Goal: Information Seeking & Learning: Learn about a topic

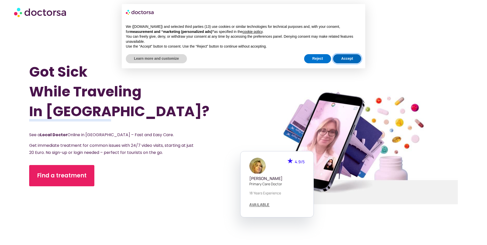
click at [353, 60] on button "Accept" at bounding box center [347, 58] width 28 height 9
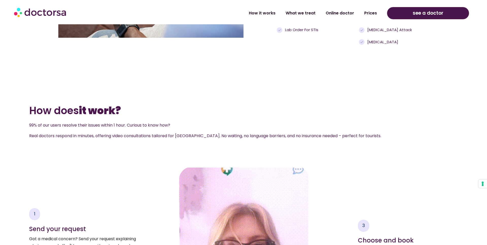
scroll to position [601, 0]
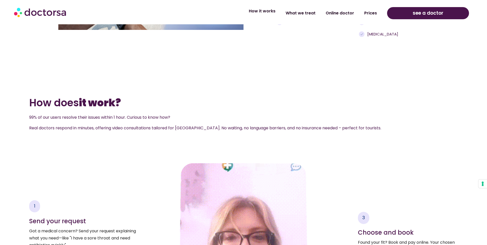
click at [267, 12] on link "How it works" at bounding box center [262, 11] width 37 height 12
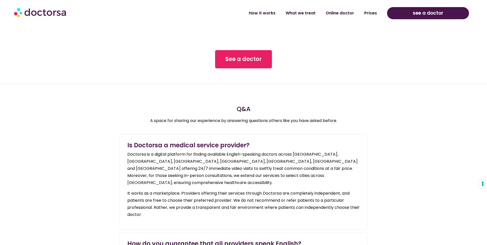
scroll to position [593, 0]
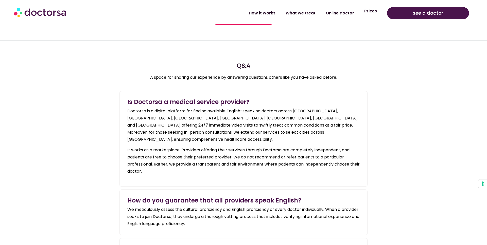
click at [366, 11] on link "Prices" at bounding box center [370, 11] width 23 height 12
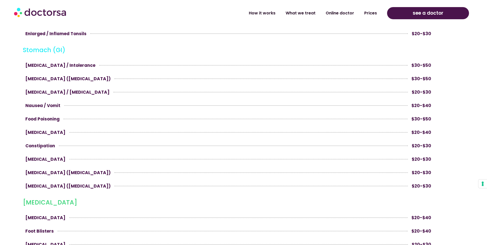
scroll to position [967, 0]
